Goal: Transaction & Acquisition: Donate to an event

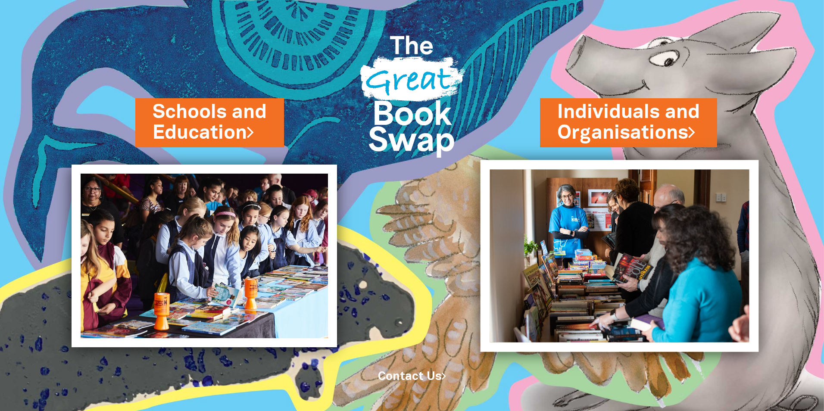
click at [630, 229] on img at bounding box center [620, 256] width 279 height 192
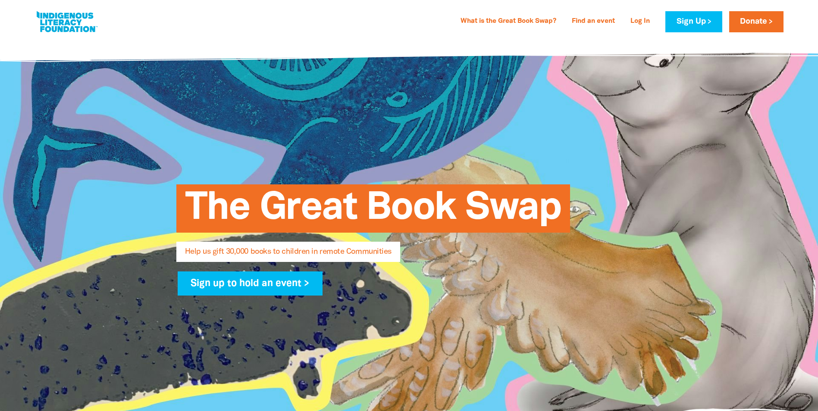
select select "AU"
click at [62, 27] on link at bounding box center [66, 22] width 65 height 26
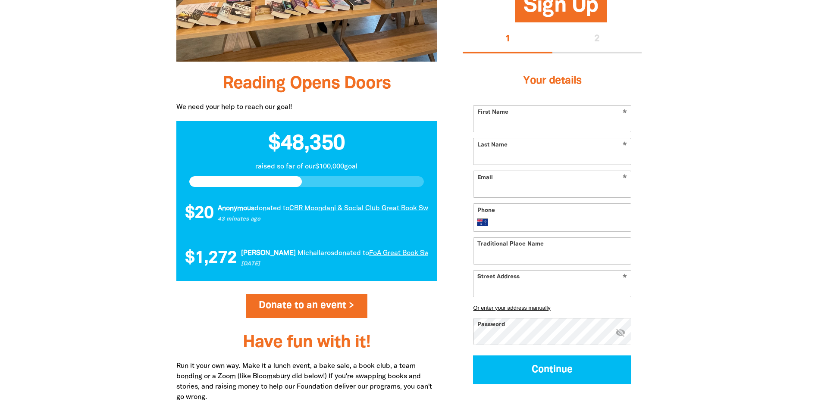
scroll to position [776, 0]
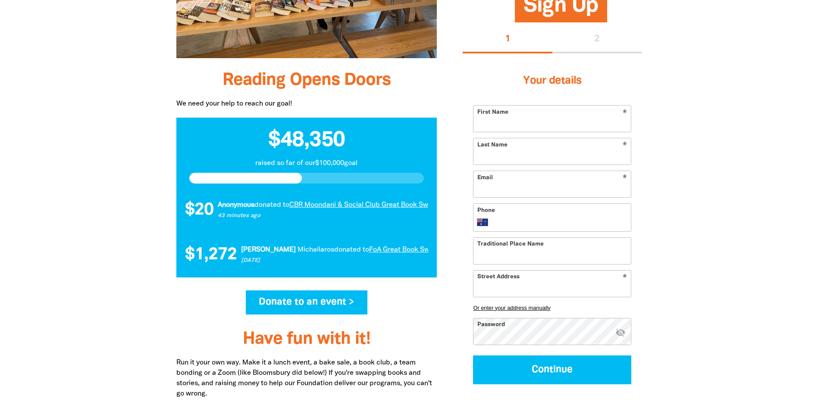
click at [278, 308] on link "Donate to an event >" at bounding box center [307, 303] width 122 height 24
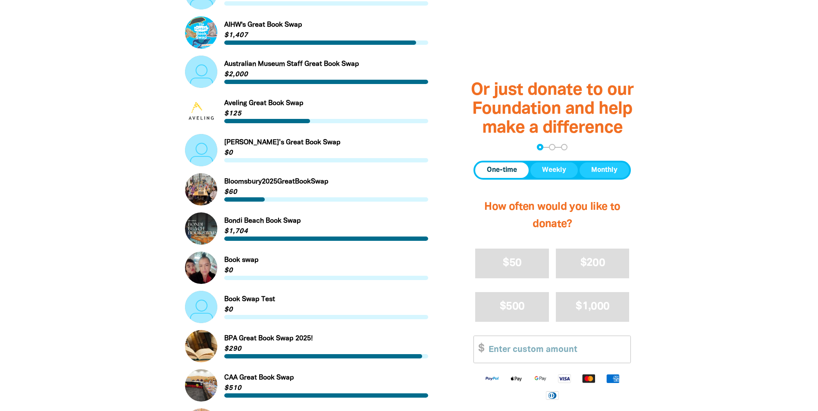
scroll to position [474, 0]
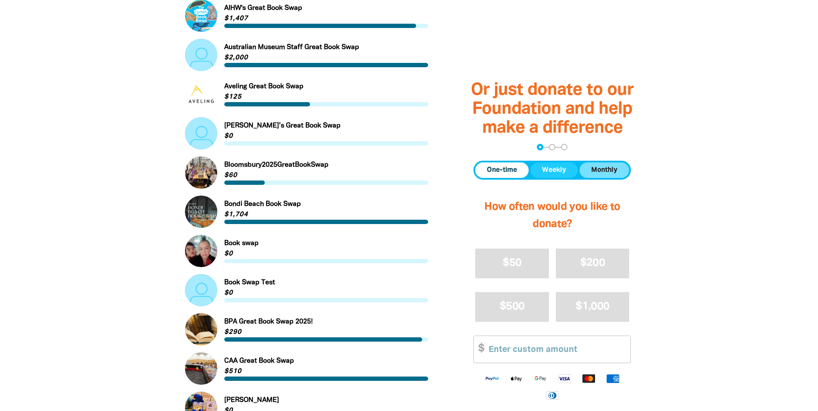
click at [597, 168] on span "Monthly" at bounding box center [604, 170] width 26 height 10
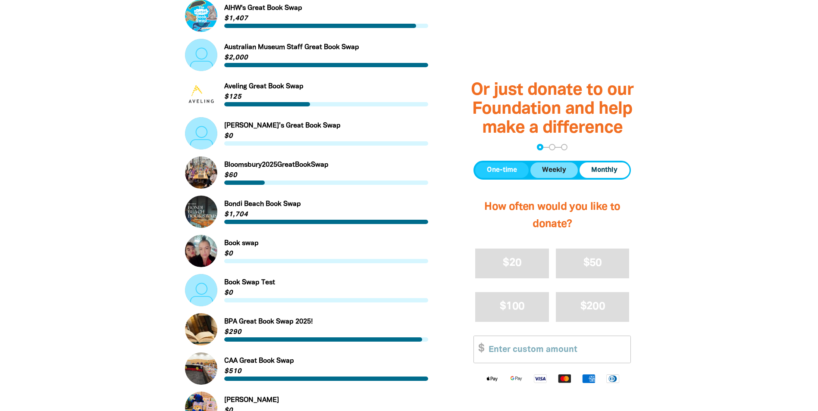
click at [564, 171] on span "Weekly" at bounding box center [554, 170] width 24 height 10
click at [518, 173] on button "One-time" at bounding box center [501, 171] width 53 height 16
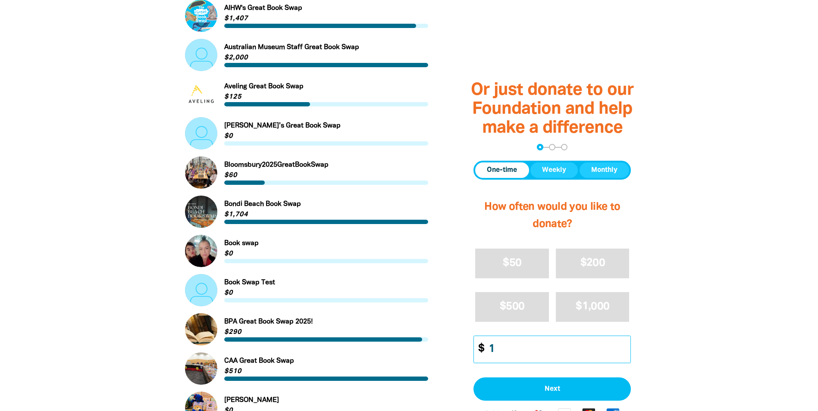
click at [624, 346] on input "1" at bounding box center [557, 350] width 148 height 26
type input "0"
click at [626, 352] on input "0" at bounding box center [557, 350] width 148 height 26
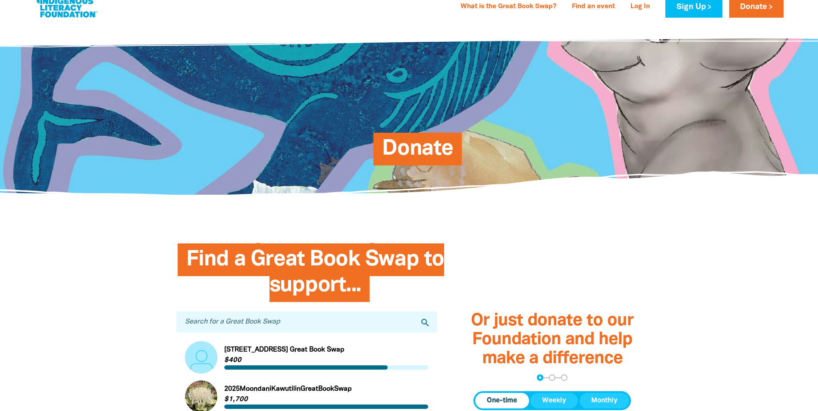
scroll to position [0, 0]
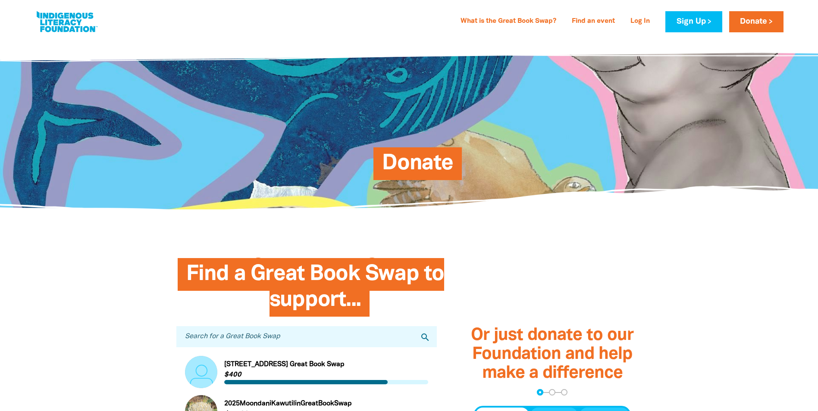
select select "AU"
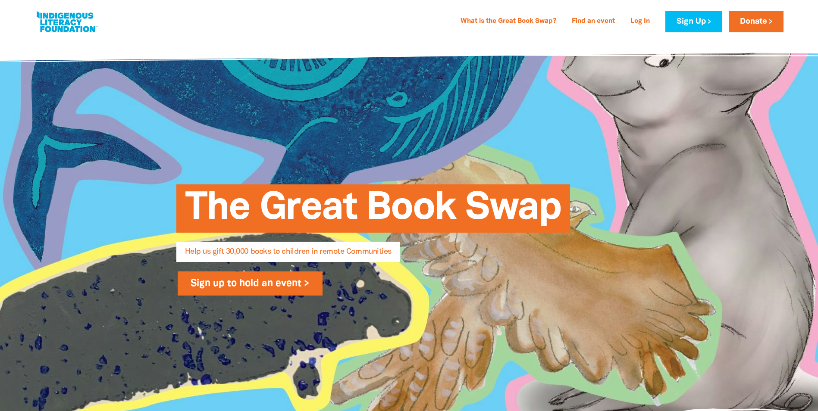
click at [235, 283] on link "Sign up to hold an event >" at bounding box center [250, 284] width 145 height 24
select select "AU"
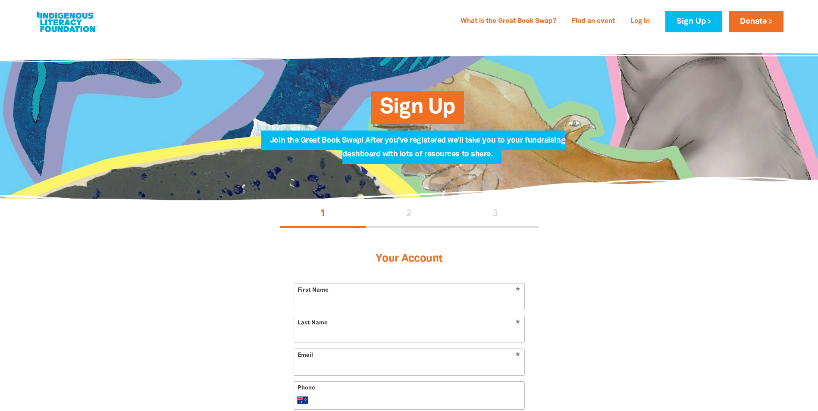
click at [50, 18] on link at bounding box center [66, 22] width 65 height 26
select select "AU"
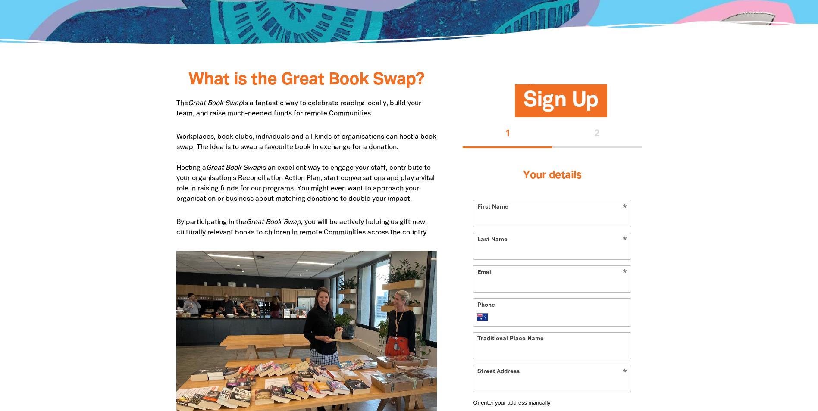
scroll to position [43, 0]
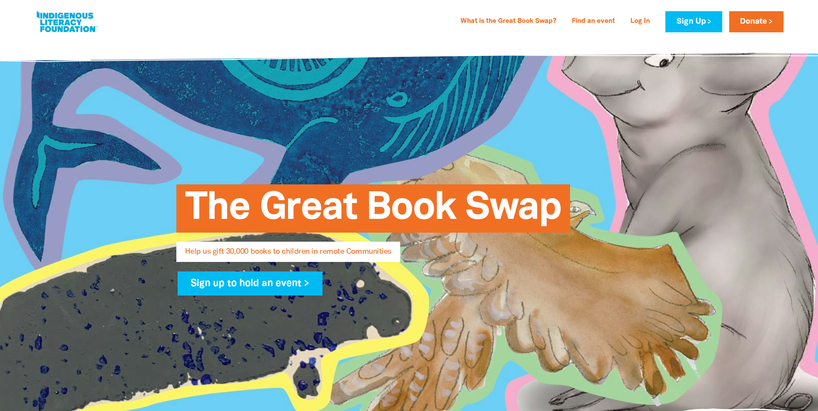
select select "AU"
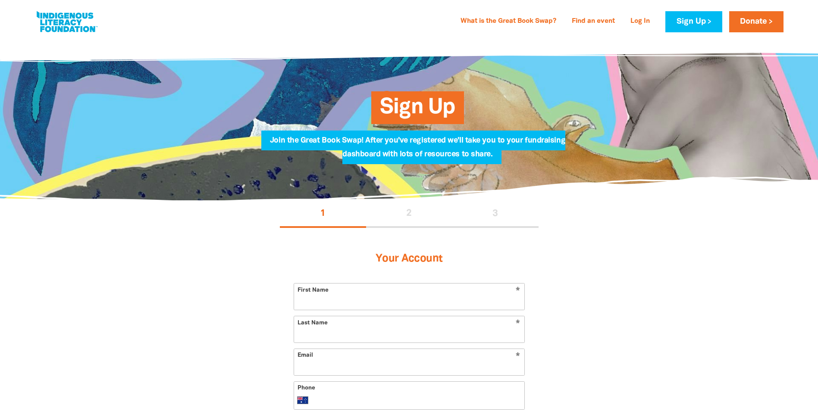
select select "AU"
